Goal: Transaction & Acquisition: Purchase product/service

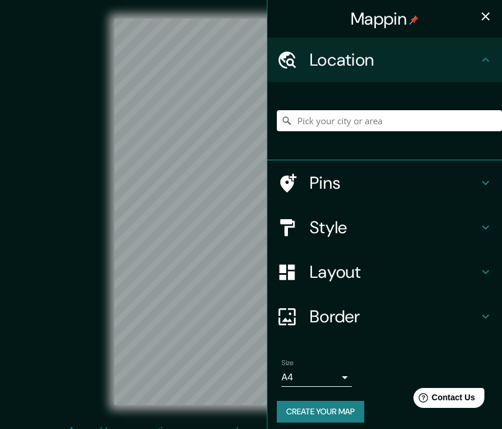
click at [344, 120] on input "Pick your city or area" at bounding box center [389, 120] width 225 height 21
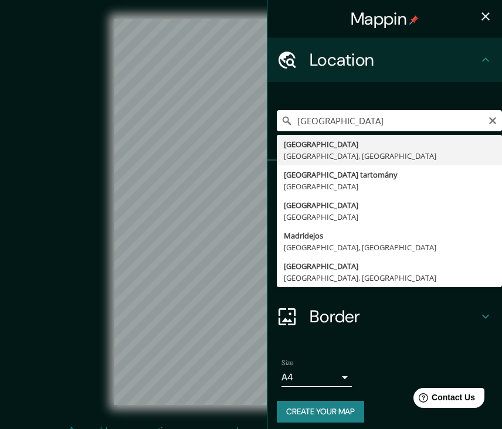
drag, startPoint x: 36, startPoint y: 422, endPoint x: 334, endPoint y: 154, distance: 401.0
type input "Madrid, Madrid, Spanyolország"
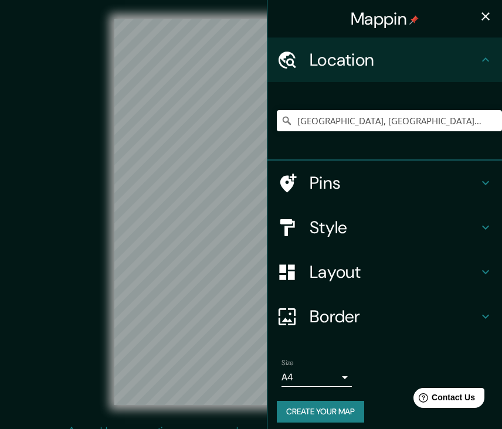
click at [334, 154] on div "Madrid, Madrid, Spanyolország" at bounding box center [384, 121] width 234 height 79
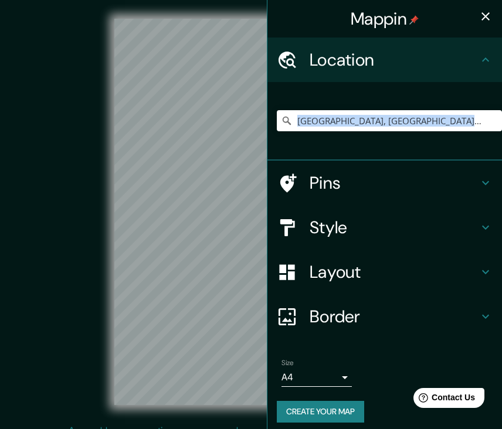
click at [304, 140] on div "Madrid, Madrid, Spanyolország" at bounding box center [389, 120] width 225 height 59
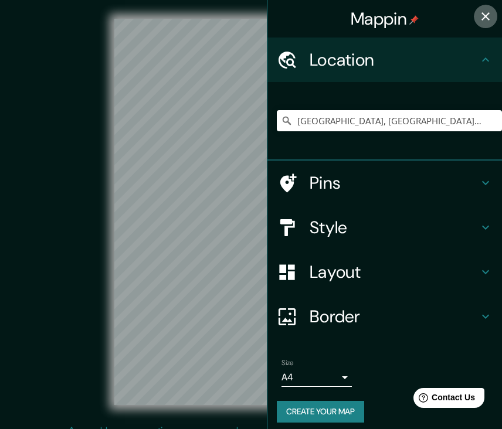
click at [487, 15] on icon "button" at bounding box center [485, 16] width 8 height 8
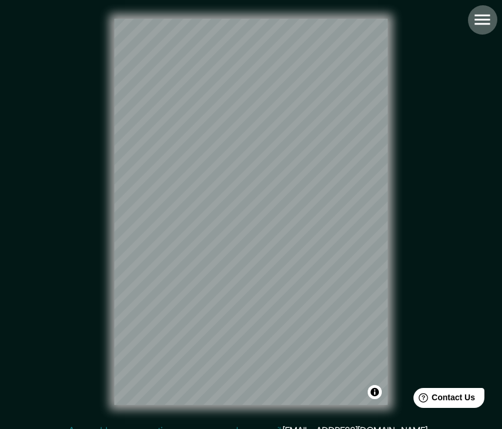
click at [482, 22] on icon "button" at bounding box center [482, 19] width 21 height 21
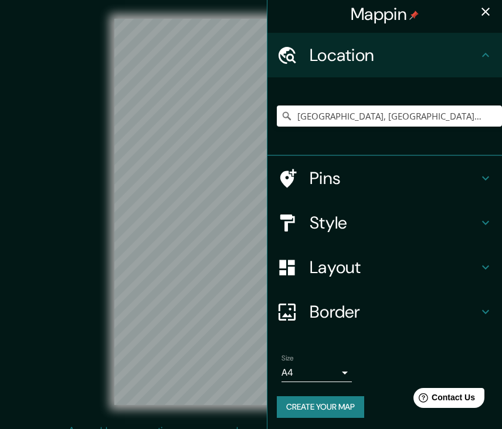
scroll to position [4, 0]
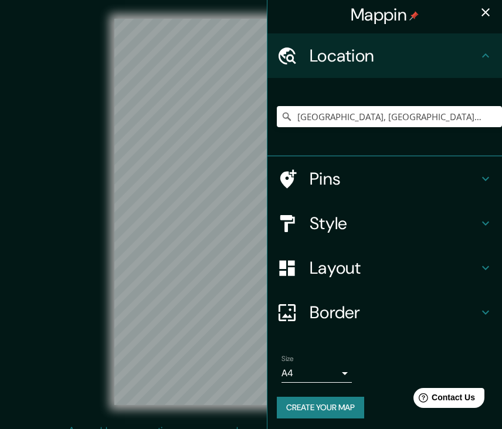
click at [385, 314] on h4 "Border" at bounding box center [393, 312] width 169 height 21
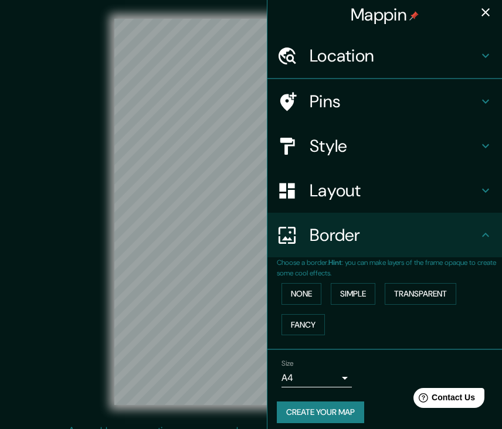
scroll to position [0, 0]
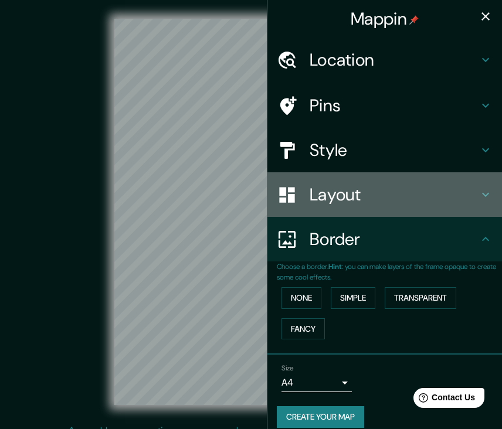
click at [370, 199] on h4 "Layout" at bounding box center [393, 194] width 169 height 21
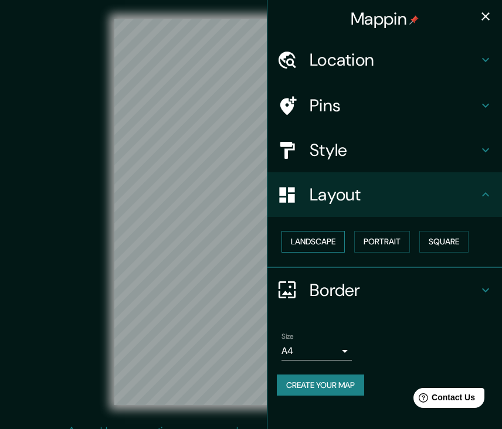
click at [328, 240] on button "Landscape" at bounding box center [312, 242] width 63 height 22
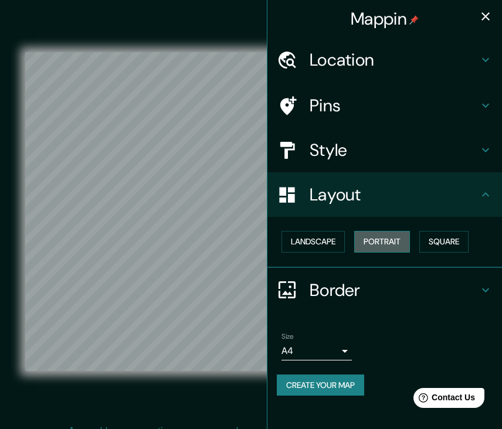
click at [375, 236] on button "Portrait" at bounding box center [382, 242] width 56 height 22
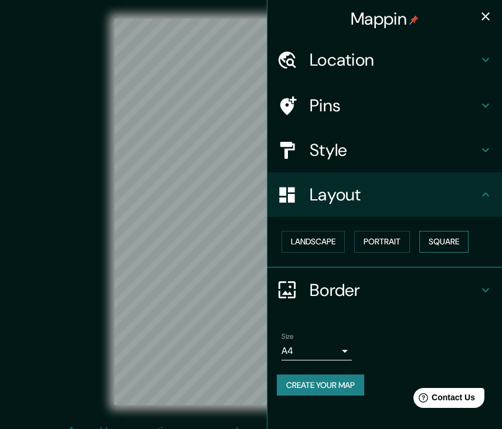
click at [436, 236] on button "Square" at bounding box center [443, 242] width 49 height 22
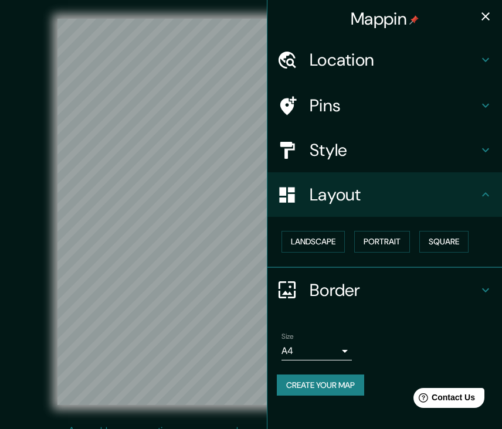
click at [484, 25] on button "button" at bounding box center [485, 16] width 23 height 23
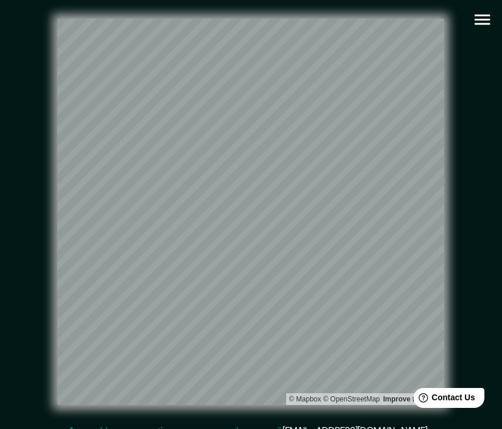
click at [478, 17] on icon "button" at bounding box center [482, 19] width 21 height 21
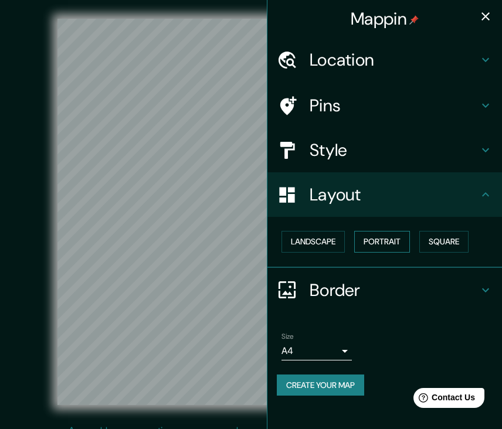
click at [373, 239] on button "Portrait" at bounding box center [382, 242] width 56 height 22
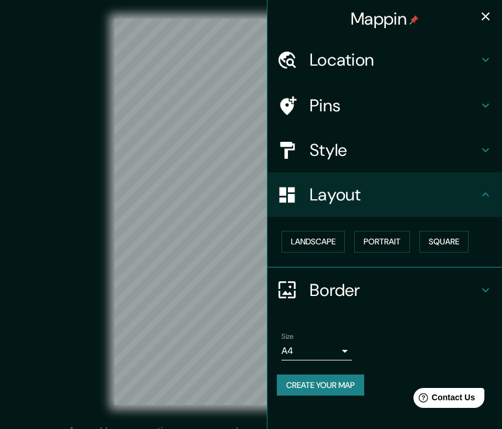
scroll to position [13, 0]
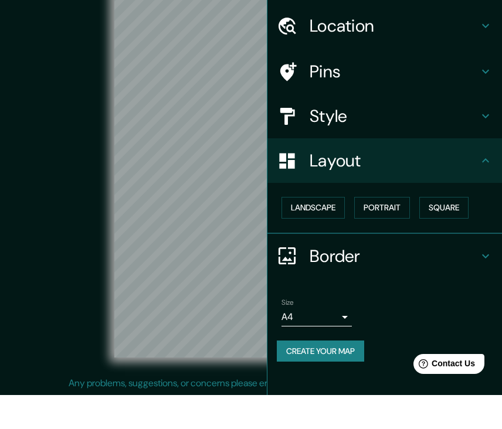
click at [343, 375] on button "Create your map" at bounding box center [320, 386] width 87 height 22
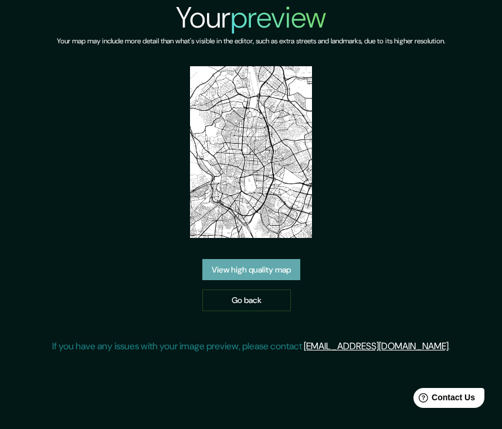
click at [270, 273] on link "View high quality map" at bounding box center [251, 270] width 98 height 22
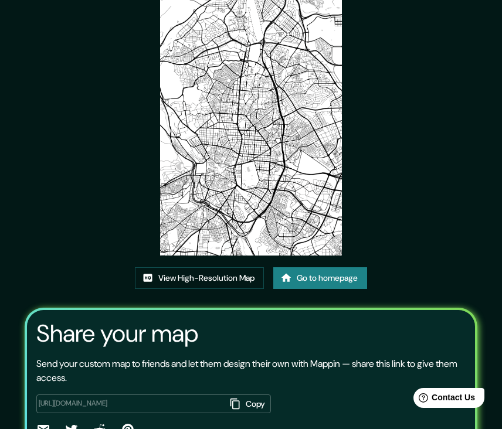
scroll to position [108, 0]
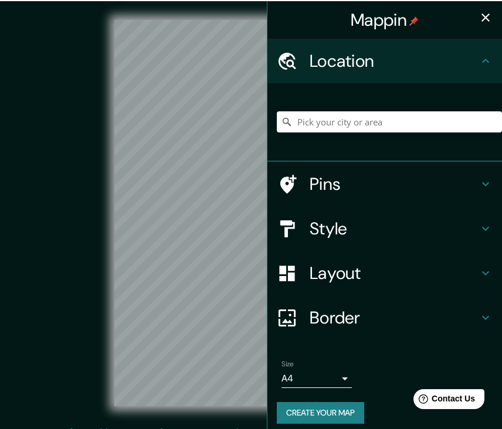
scroll to position [13, 0]
